Goal: Task Accomplishment & Management: Manage account settings

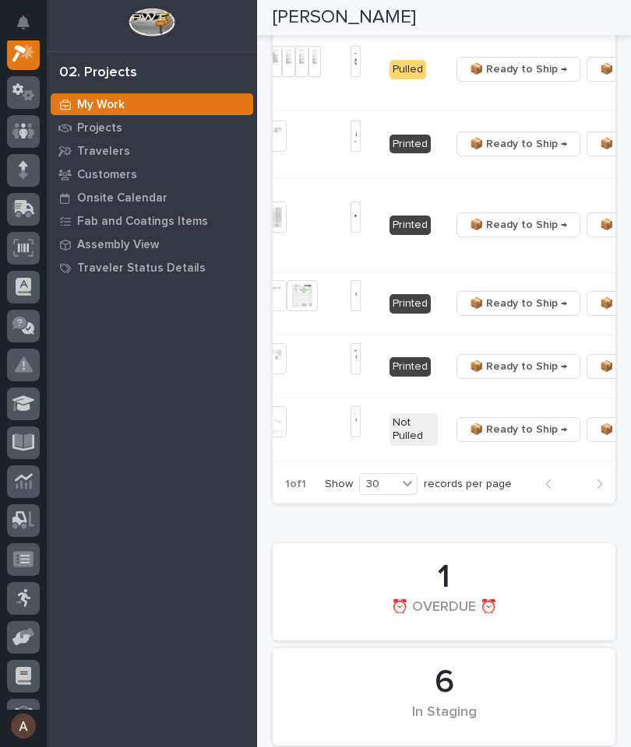
scroll to position [0, 480]
click at [547, 363] on span "🔩 Hardware" at bounding box center [522, 354] width 65 height 19
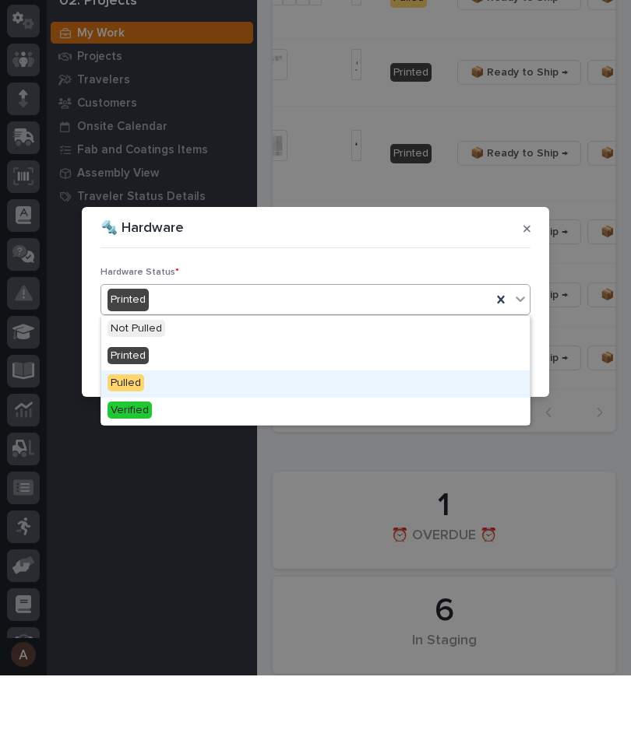
click at [366, 442] on div "Pulled" at bounding box center [315, 455] width 428 height 27
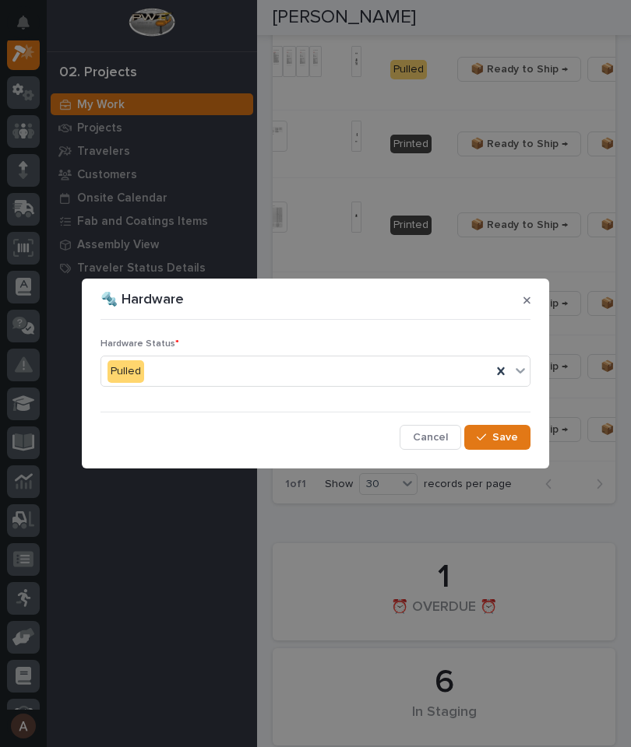
click at [513, 440] on span "Save" at bounding box center [505, 438] width 26 height 14
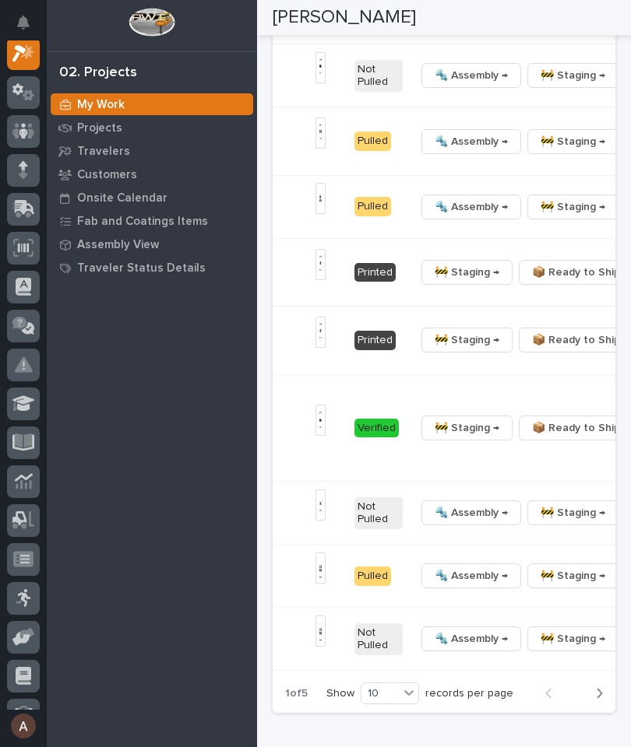
scroll to position [0, 613]
click at [409, 306] on td "🚧 Staging → 📦 Ready to Ship → ✏️ Schedule Generate VIP 🔩 Hardware" at bounding box center [552, 272] width 286 height 68
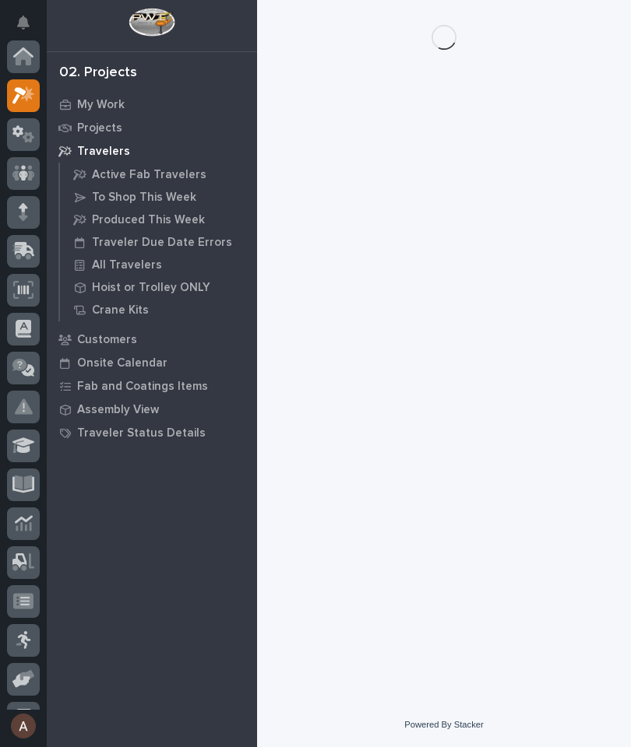
scroll to position [42, 0]
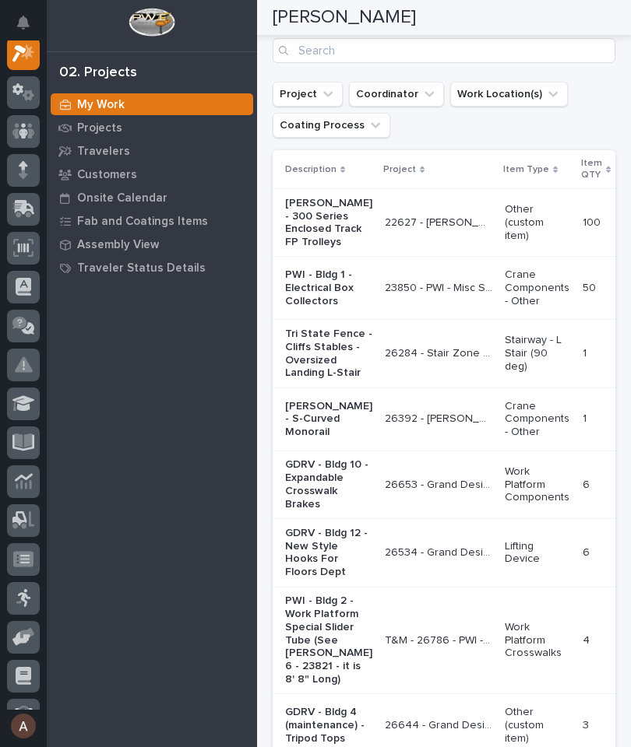
scroll to position [2024, 0]
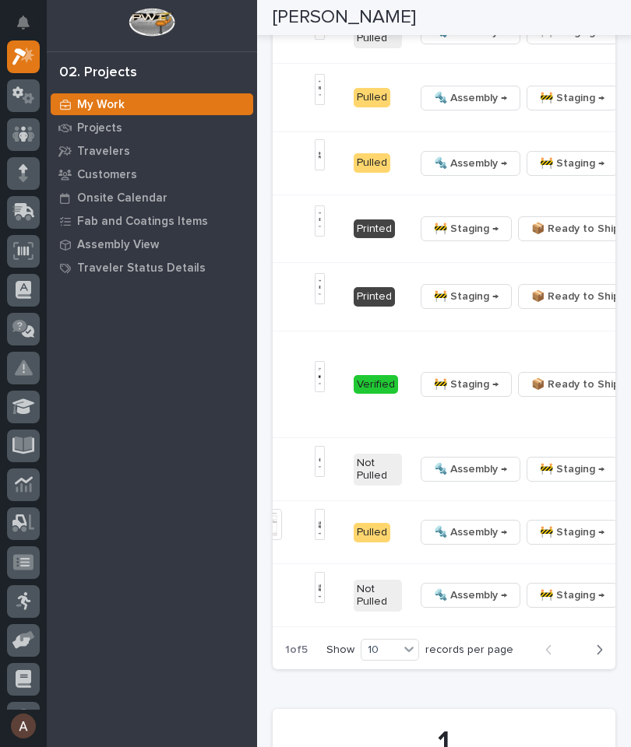
scroll to position [0, 613]
click at [543, 358] on button "🔩 Hardware" at bounding box center [531, 345] width 103 height 25
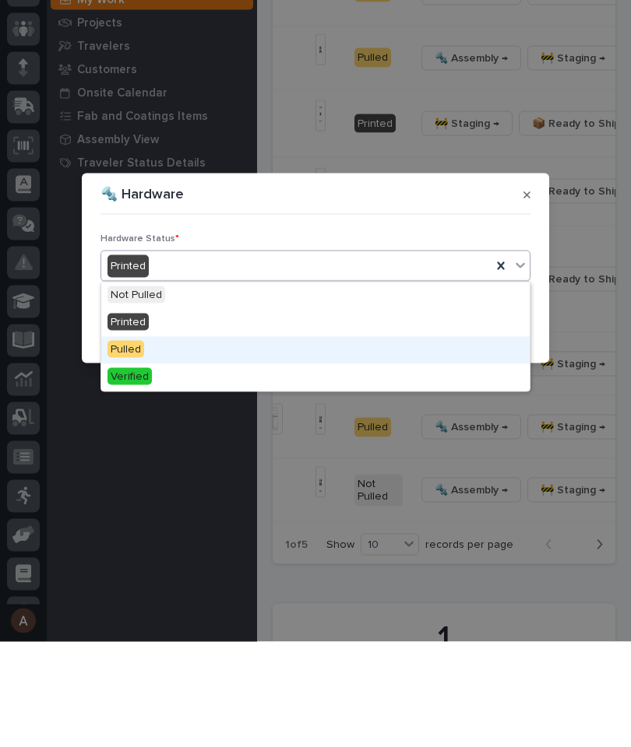
click at [366, 442] on div "Pulled" at bounding box center [315, 455] width 428 height 27
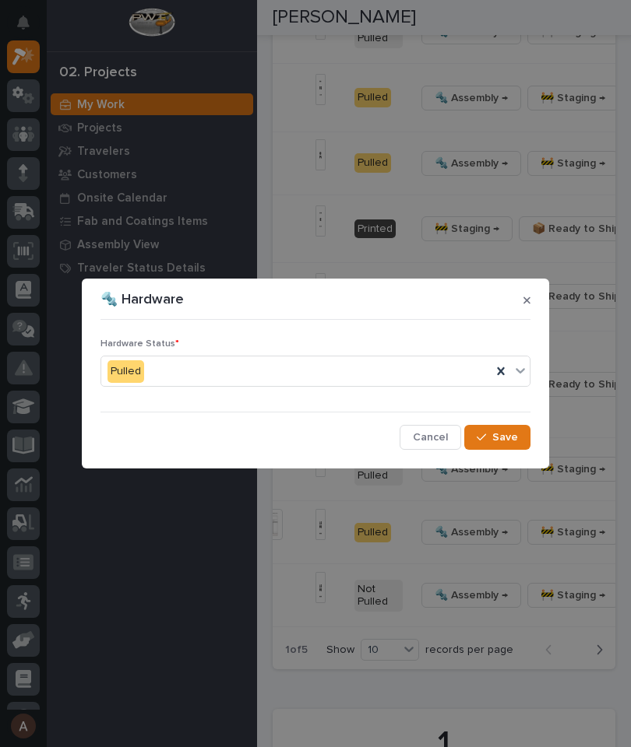
click at [513, 435] on span "Save" at bounding box center [505, 438] width 26 height 14
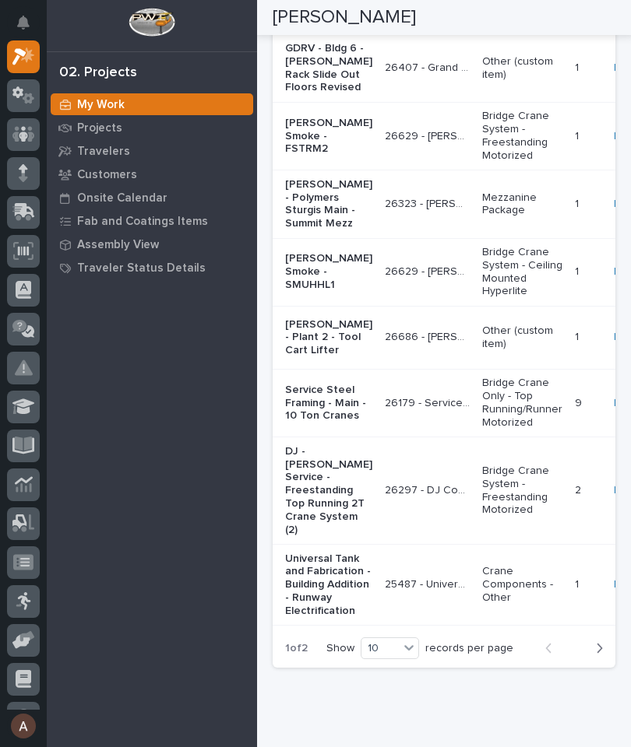
scroll to position [3382, 0]
